Goal: Task Accomplishment & Management: Use online tool/utility

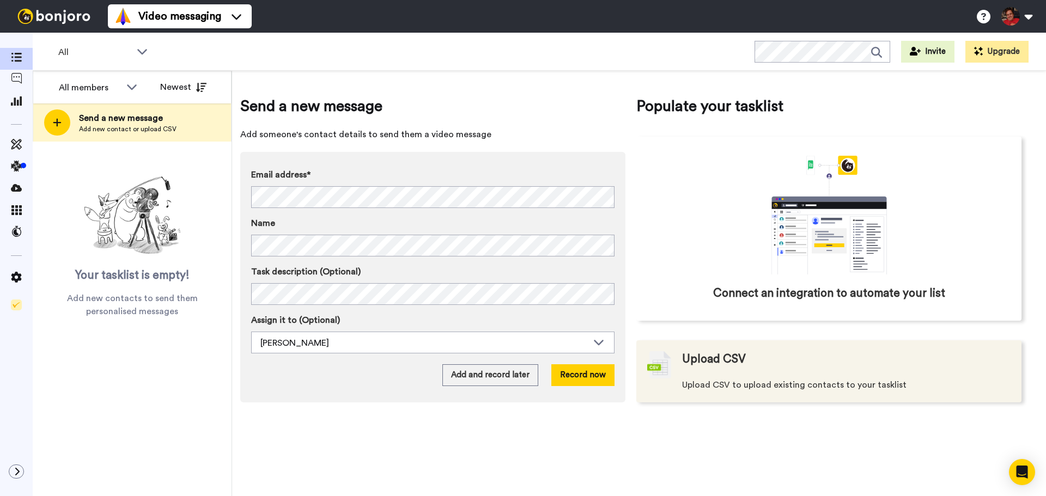
click at [754, 378] on div "Upload CSV Upload CSV to upload existing contacts to your tasklist" at bounding box center [794, 371] width 224 height 40
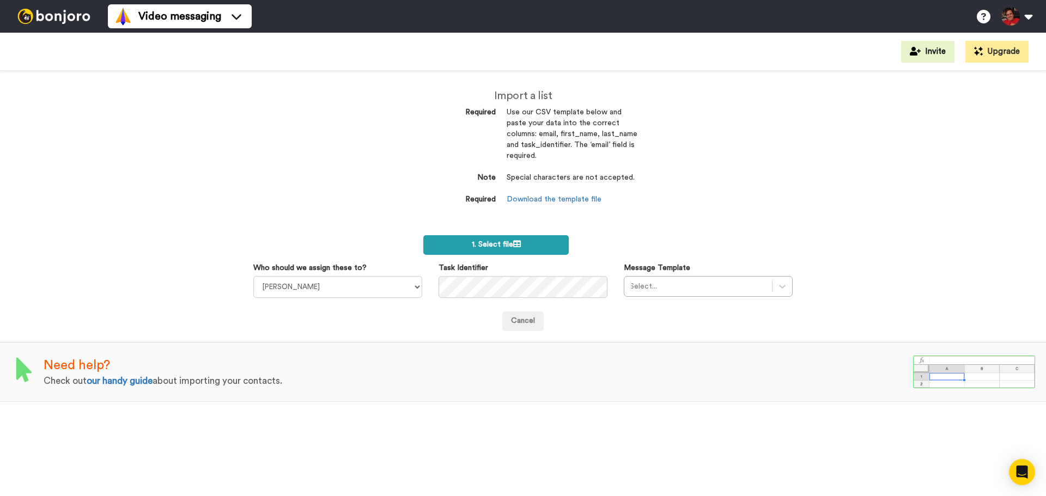
click at [497, 249] on label "1. Select file" at bounding box center [495, 245] width 145 height 20
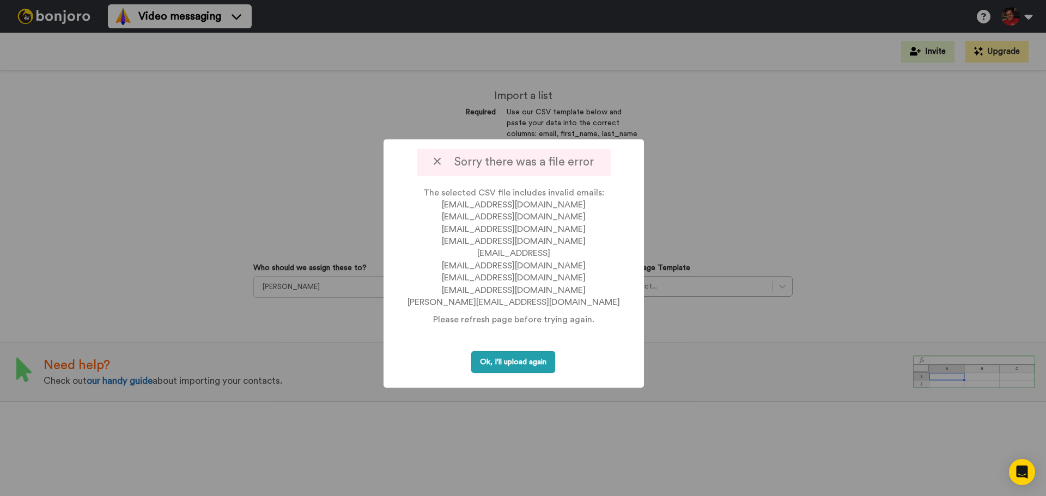
click at [515, 364] on button "Ok, I'll upload again" at bounding box center [513, 362] width 84 height 22
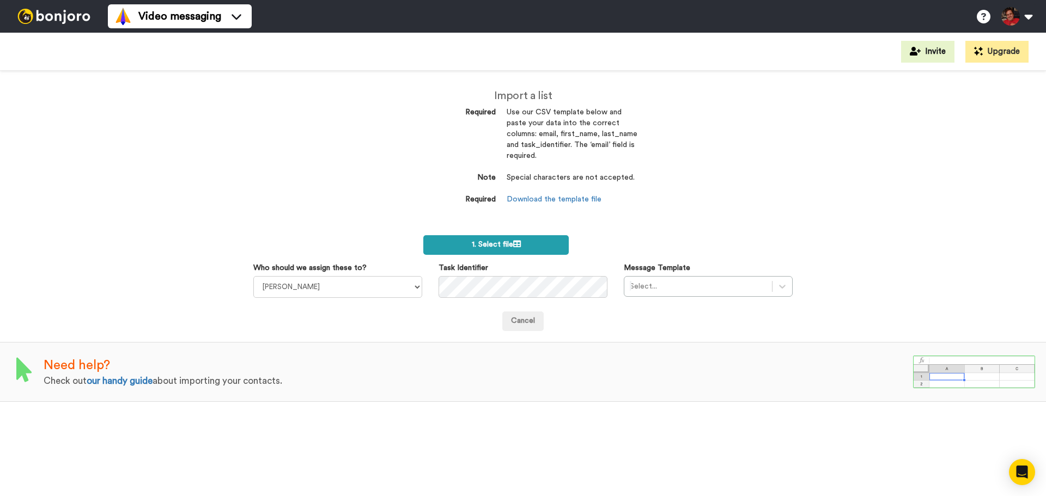
click at [535, 245] on label "1. Select file" at bounding box center [495, 245] width 145 height 20
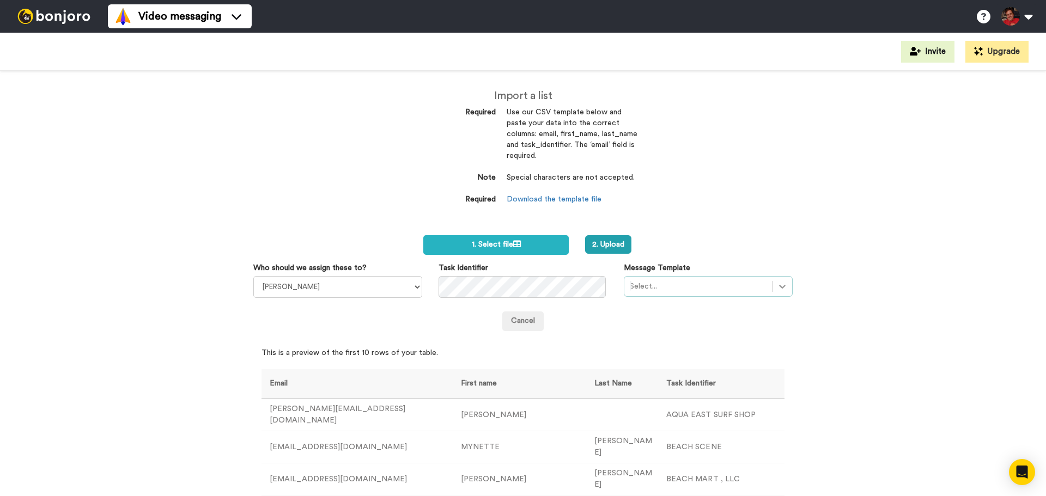
click at [777, 286] on icon at bounding box center [782, 286] width 11 height 11
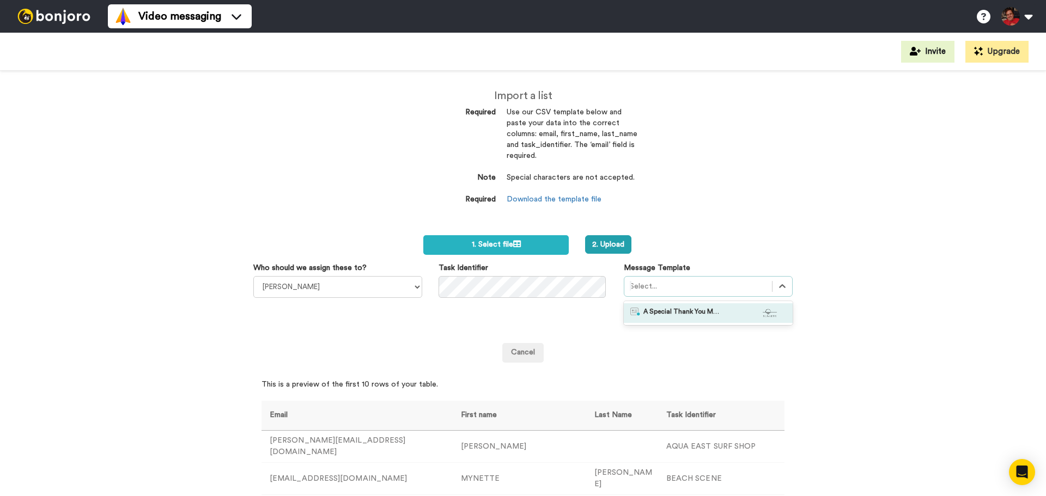
click at [671, 313] on span "A Special Thank You Message From Sunsets." at bounding box center [682, 313] width 76 height 11
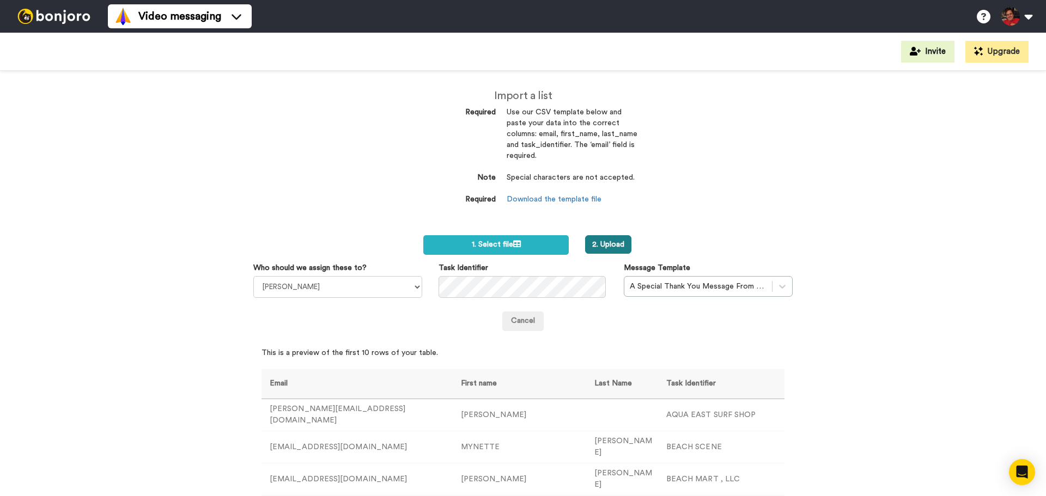
click at [605, 244] on button "2. Upload" at bounding box center [608, 244] width 46 height 19
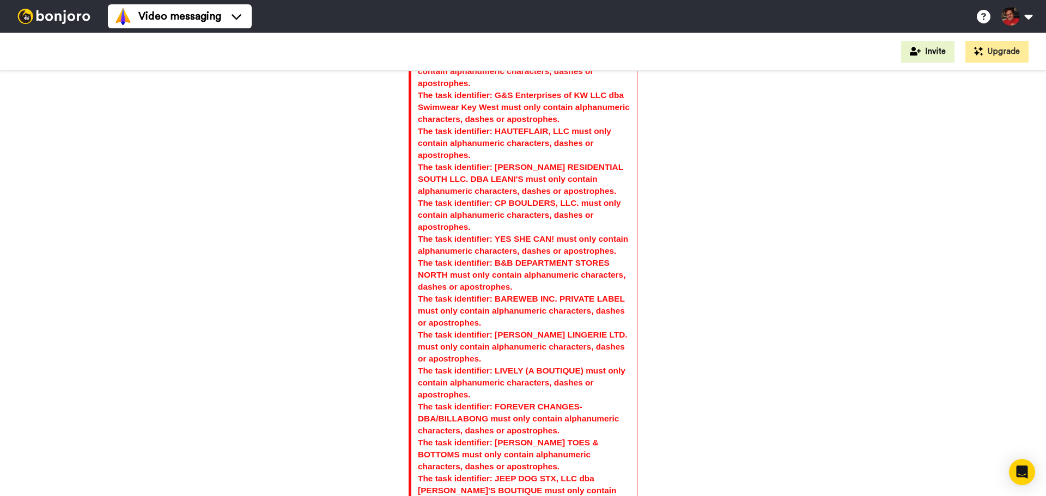
scroll to position [1546, 0]
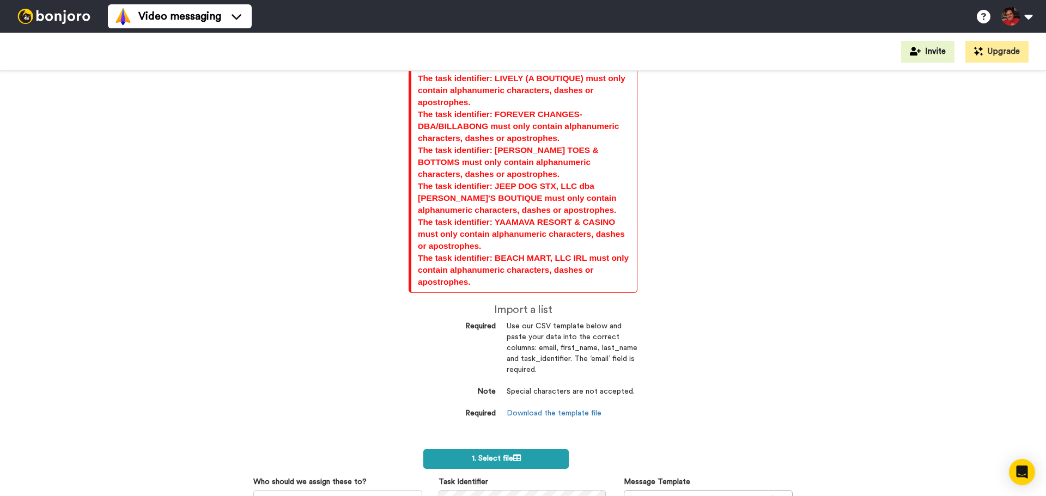
click at [472, 450] on label "1. Select file" at bounding box center [495, 460] width 145 height 20
click at [664, 494] on div at bounding box center [698, 500] width 137 height 13
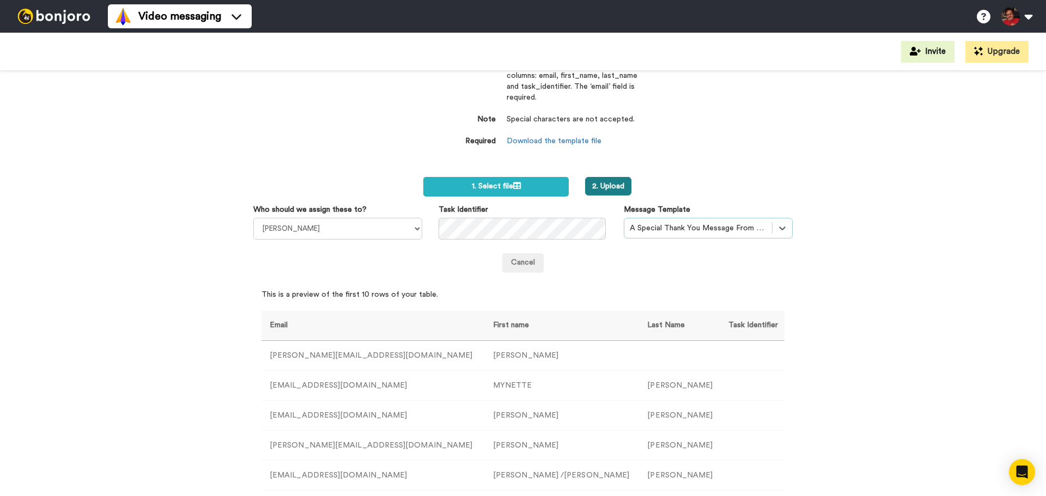
click at [611, 177] on button "2. Upload" at bounding box center [608, 186] width 46 height 19
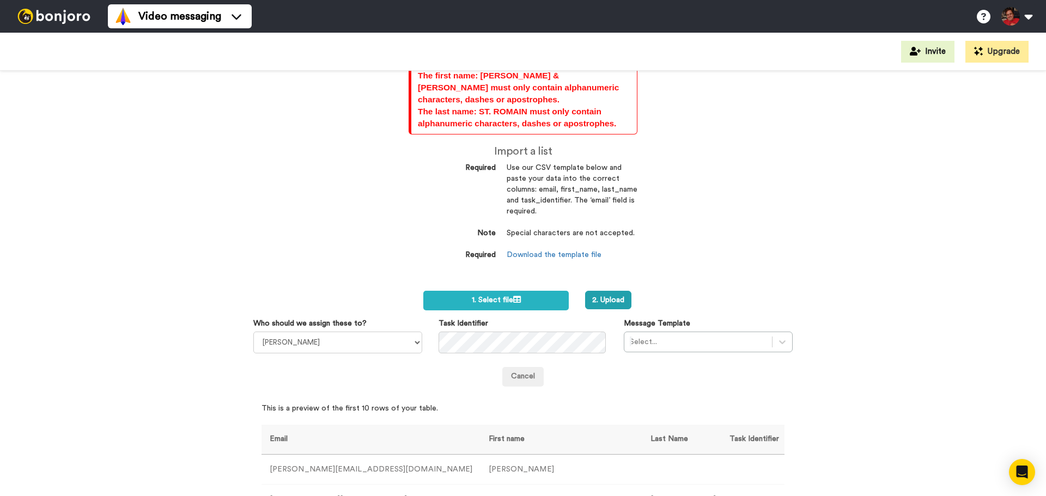
scroll to position [327, 0]
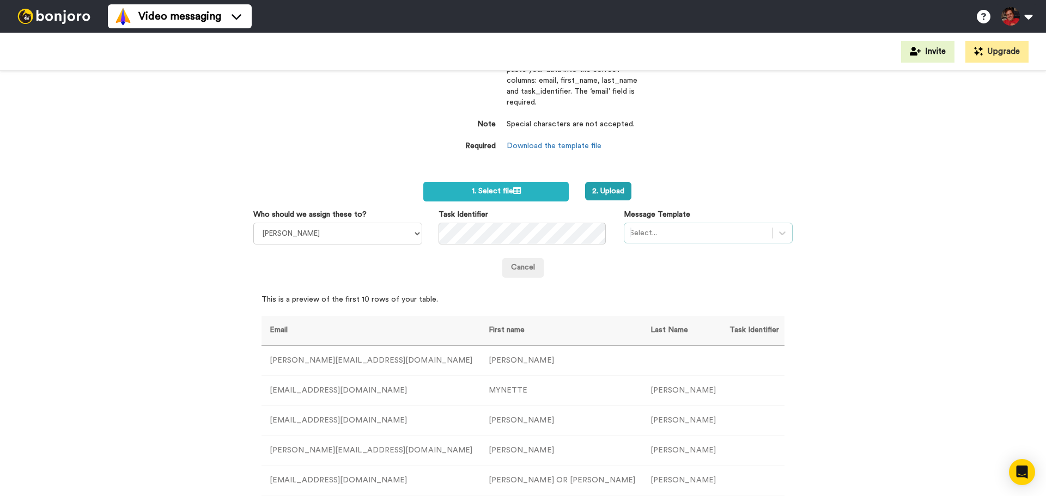
click at [655, 227] on div at bounding box center [698, 233] width 137 height 13
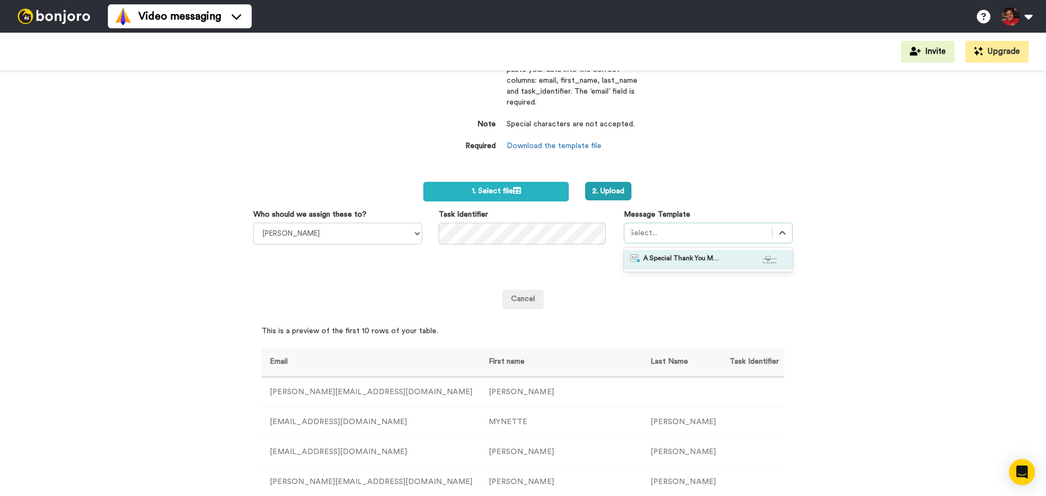
click at [659, 254] on span "A Special Thank You Message From Sunsets." at bounding box center [682, 259] width 76 height 11
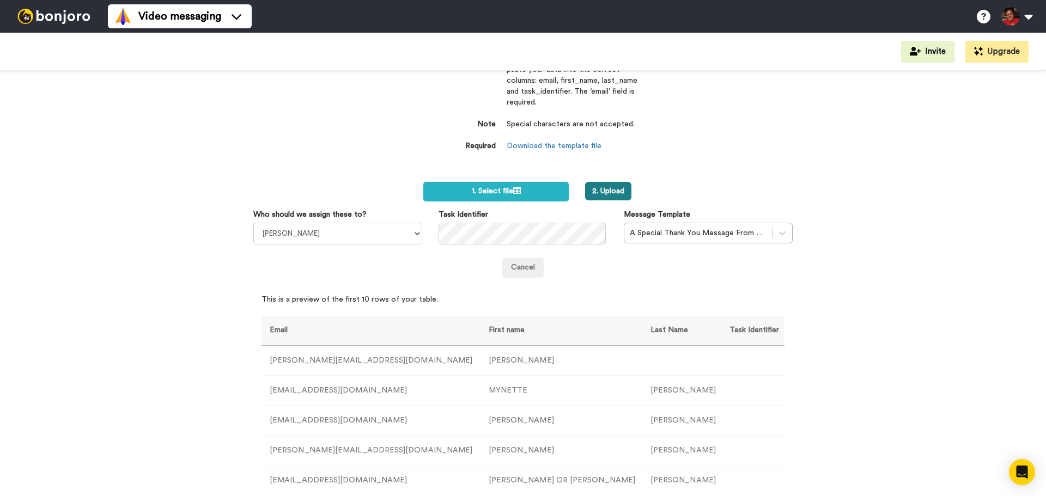
click at [606, 182] on button "2. Upload" at bounding box center [608, 191] width 46 height 19
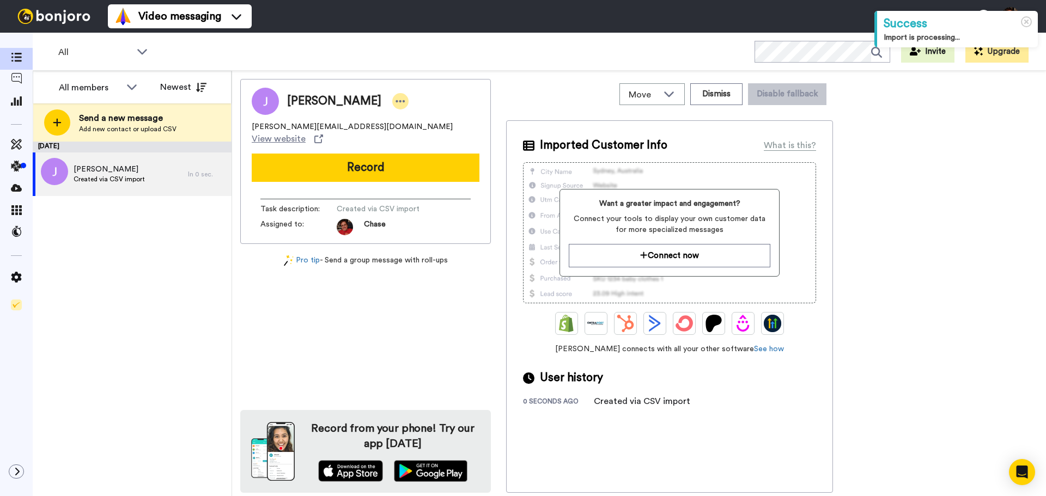
click at [396, 99] on icon at bounding box center [401, 101] width 10 height 11
click at [360, 163] on li "Dismiss" at bounding box center [375, 165] width 79 height 15
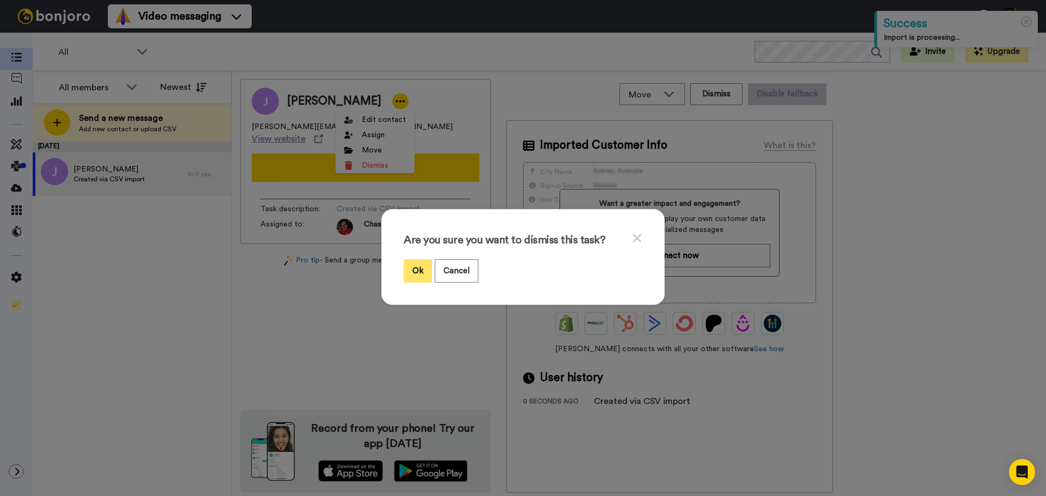
click at [411, 271] on button "Ok" at bounding box center [418, 270] width 28 height 23
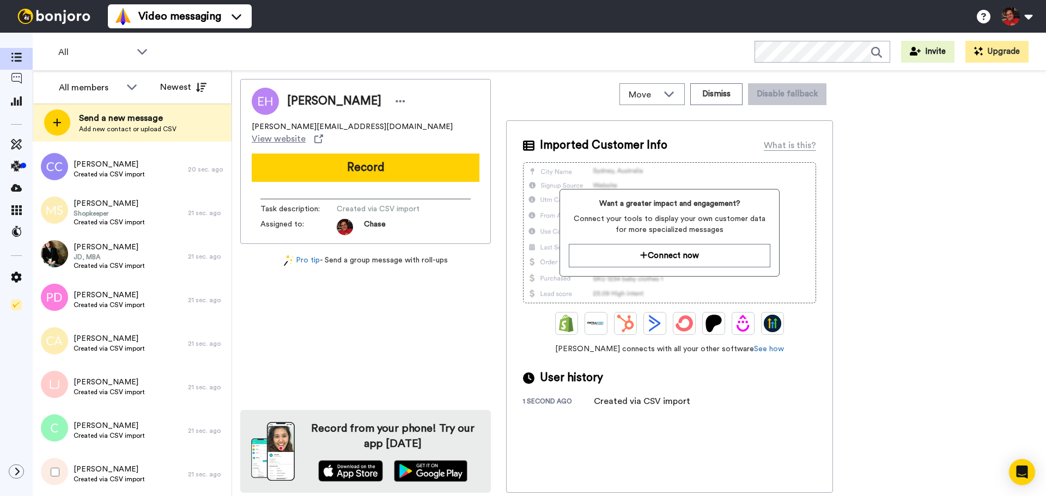
scroll to position [6195, 0]
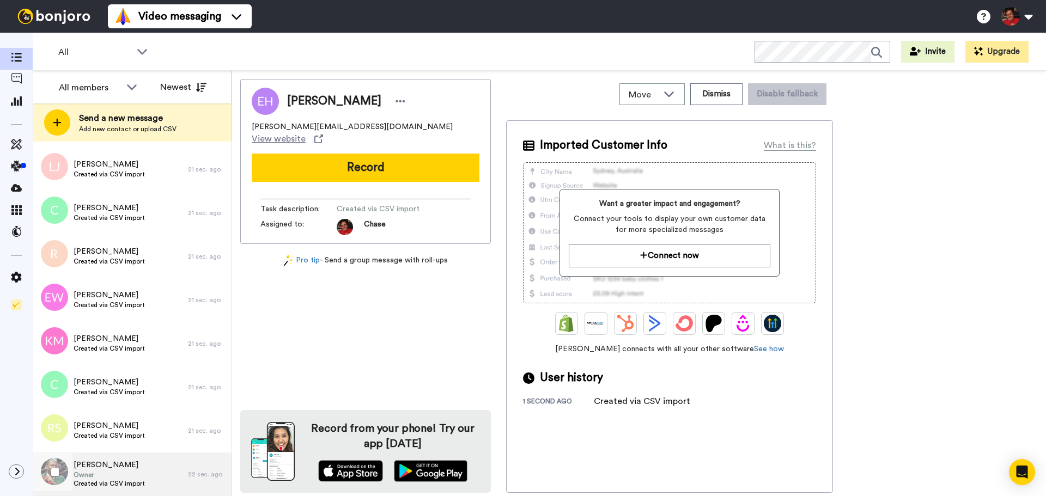
click at [145, 473] on div "MYNETTE ECKER Owner Created via CSV import" at bounding box center [110, 475] width 155 height 44
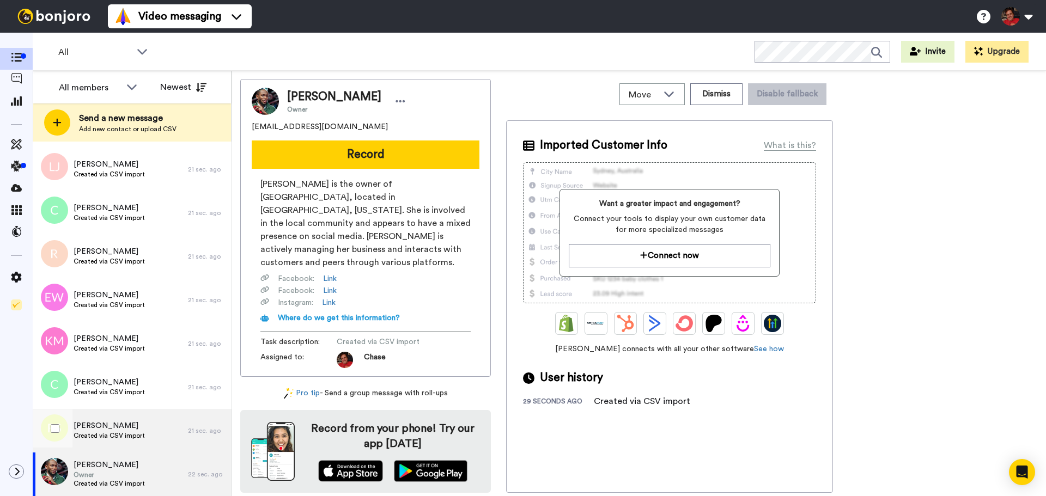
click at [140, 444] on div "Rachael Sandahl Created via CSV import" at bounding box center [110, 431] width 155 height 44
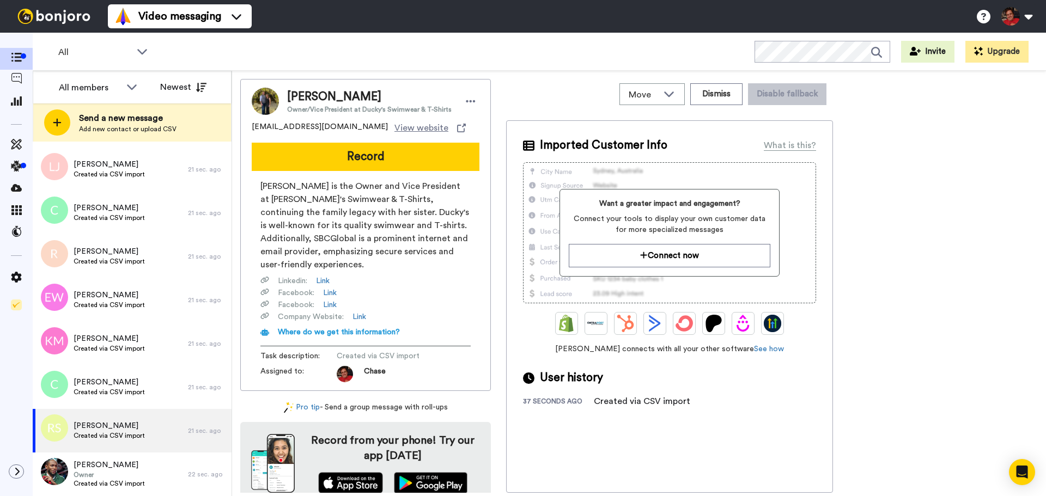
click at [640, 468] on div "Imported Customer Info What is this? Want a greater impact and engagement? Conn…" at bounding box center [669, 306] width 327 height 373
click at [911, 294] on div "Rachael Sandahl Owner/Vice President at Ducky's Swimwear & T-Shirts DUCKYS78@SB…" at bounding box center [639, 286] width 798 height 414
click at [20, 59] on icon at bounding box center [16, 57] width 11 height 9
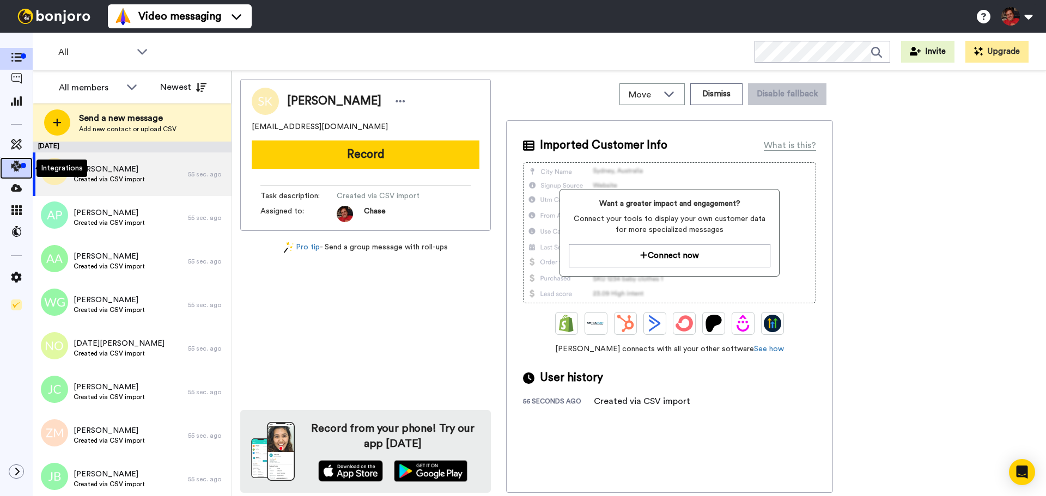
click at [18, 170] on icon at bounding box center [16, 166] width 11 height 11
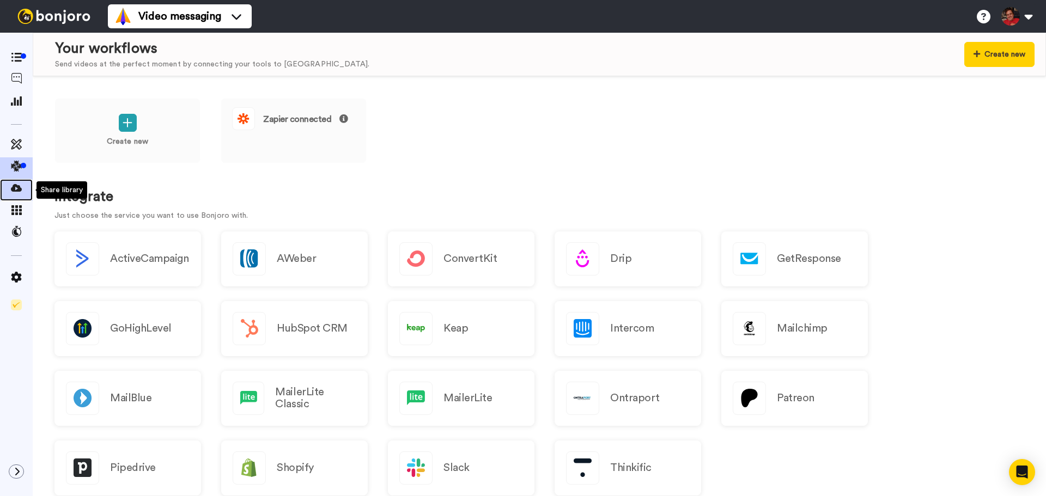
click at [16, 191] on icon at bounding box center [16, 188] width 11 height 11
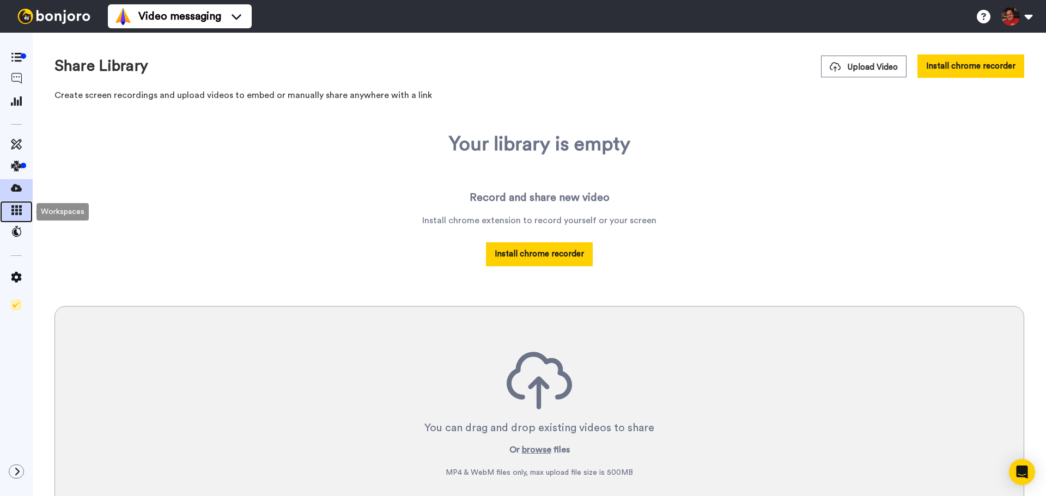
click at [16, 210] on icon at bounding box center [16, 210] width 11 height 10
